Goal: Task Accomplishment & Management: Manage account settings

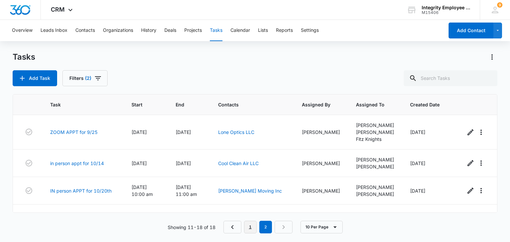
click at [251, 224] on link "1" at bounding box center [250, 227] width 13 height 13
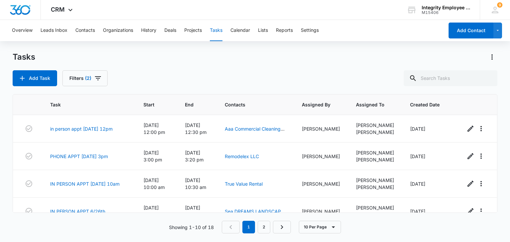
scroll to position [181, 0]
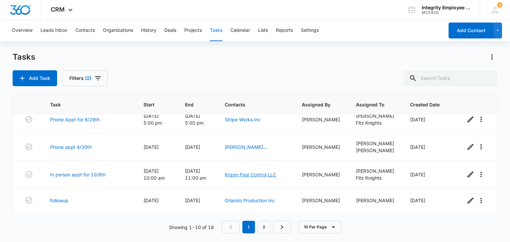
click at [249, 173] on link "Krizen Pest Control LLC" at bounding box center [250, 175] width 51 height 6
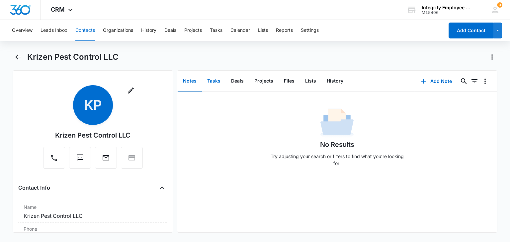
click at [210, 88] on button "Tasks" at bounding box center [214, 81] width 24 height 21
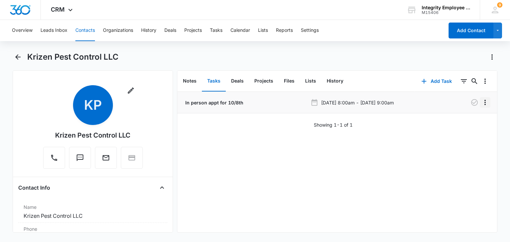
click at [481, 102] on icon "Overflow Menu" at bounding box center [485, 103] width 8 height 8
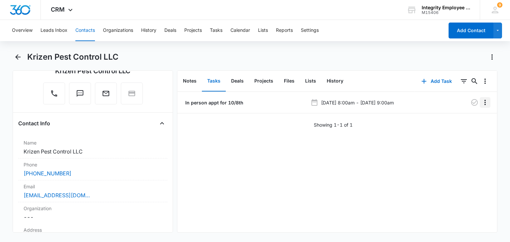
scroll to position [67, 0]
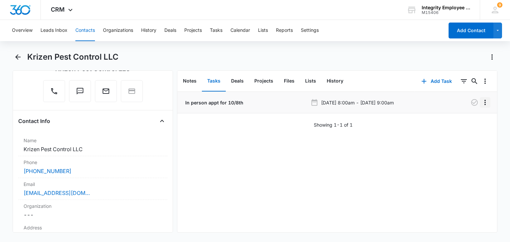
click at [481, 103] on icon "Overflow Menu" at bounding box center [485, 103] width 8 height 8
click at [479, 117] on button "Edit" at bounding box center [466, 121] width 38 height 10
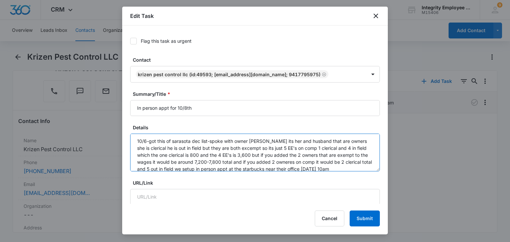
scroll to position [0, 0]
